Goal: Find specific page/section: Find specific page/section

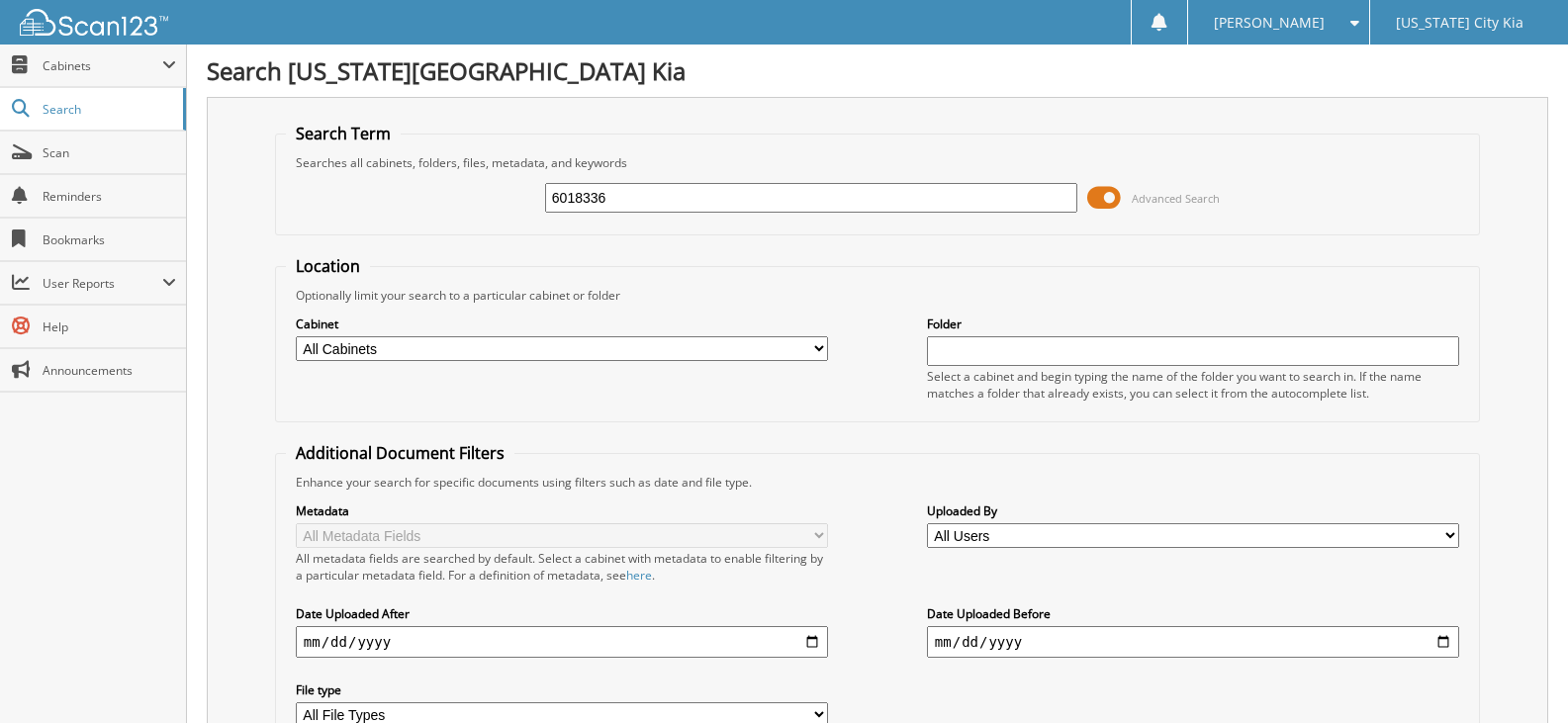
type input "6018336"
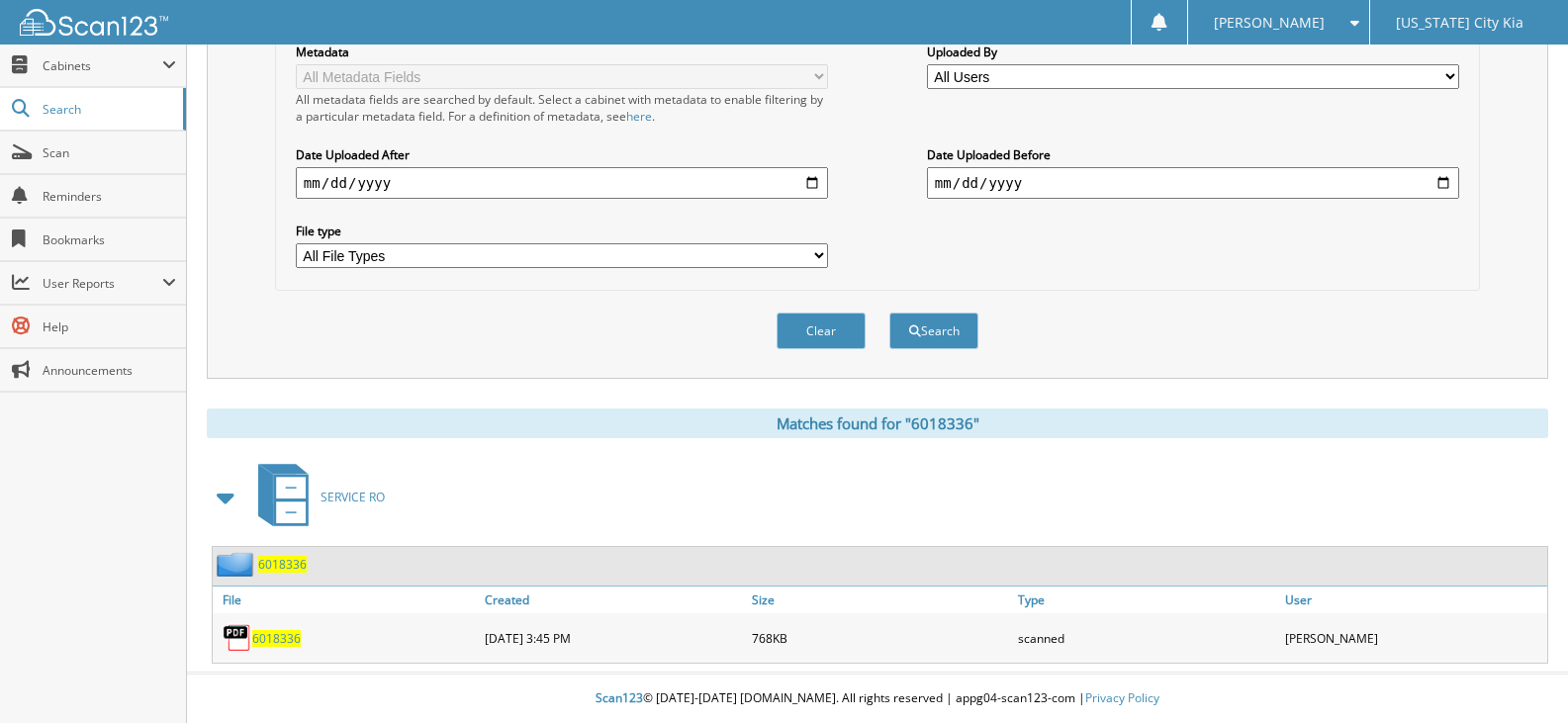
click at [285, 643] on span "6018336" at bounding box center [276, 638] width 49 height 17
click at [112, 158] on span "Scan" at bounding box center [110, 153] width 134 height 17
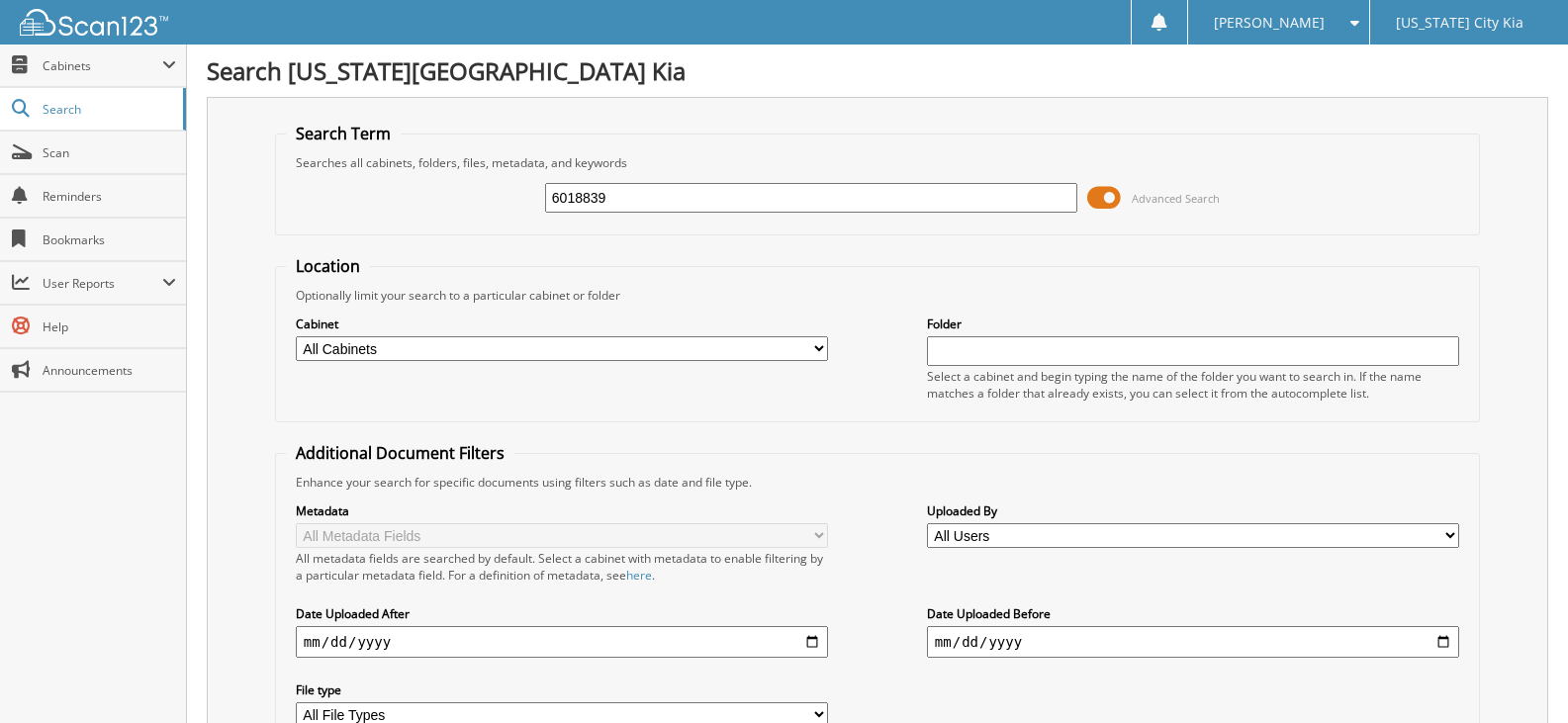
type input "6018839"
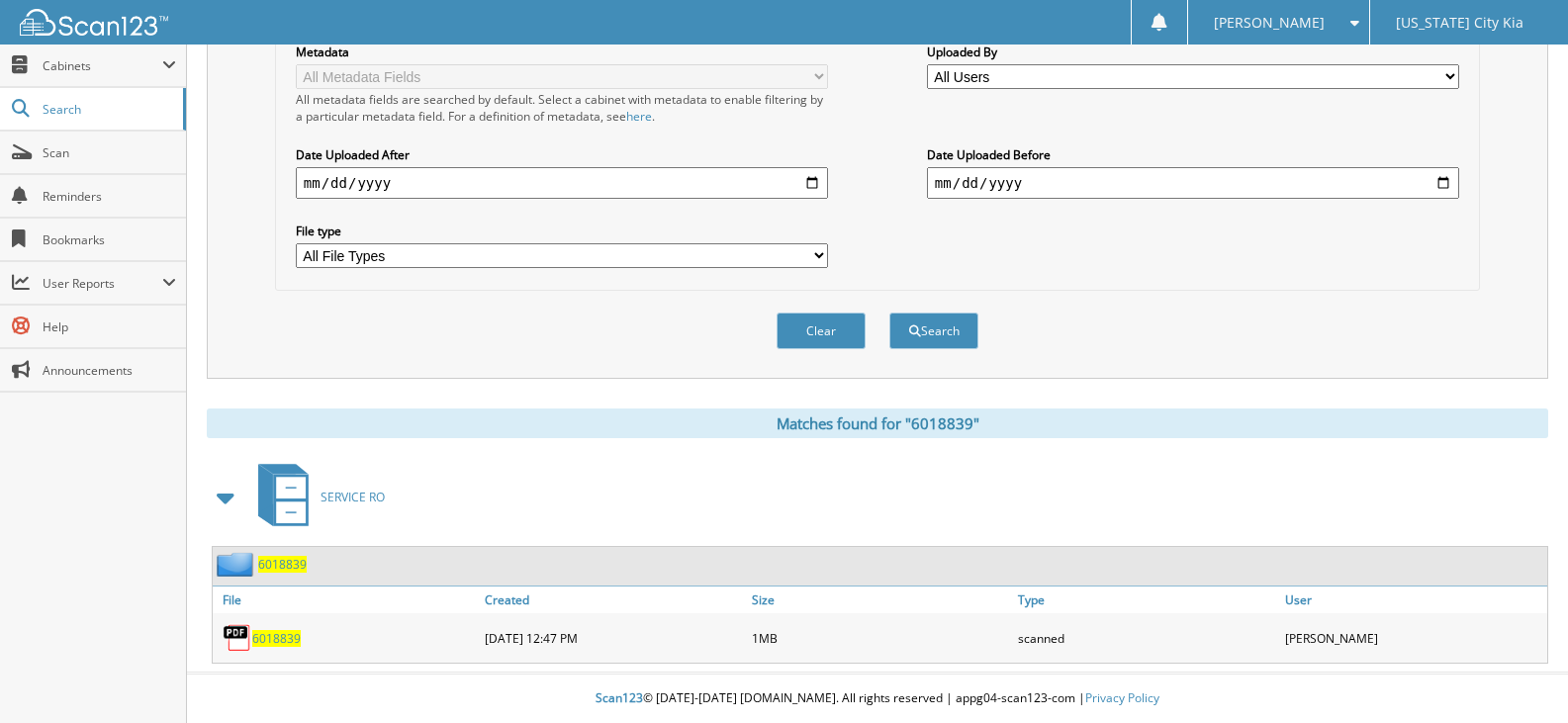
click at [279, 642] on span "6018839" at bounding box center [276, 638] width 49 height 17
drag, startPoint x: 129, startPoint y: 148, endPoint x: 381, endPoint y: 37, distance: 275.4
click at [129, 148] on span "Scan" at bounding box center [110, 153] width 134 height 17
